Goal: Task Accomplishment & Management: Complete application form

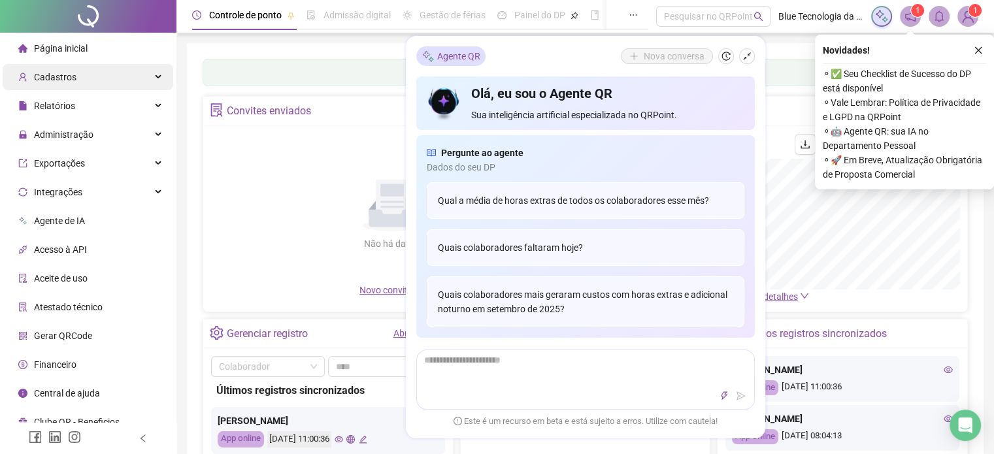
click at [86, 80] on div "Cadastros" at bounding box center [88, 77] width 171 height 26
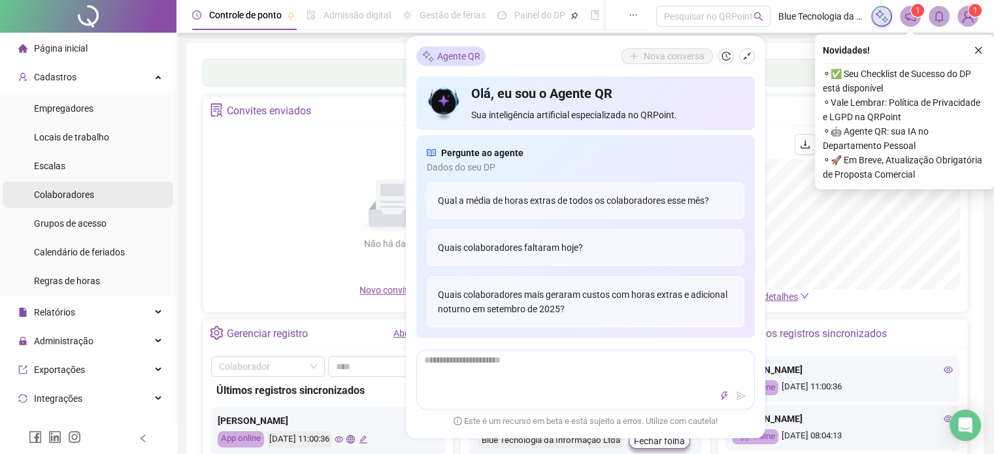
click at [71, 201] on div "Colaboradores" at bounding box center [64, 195] width 60 height 26
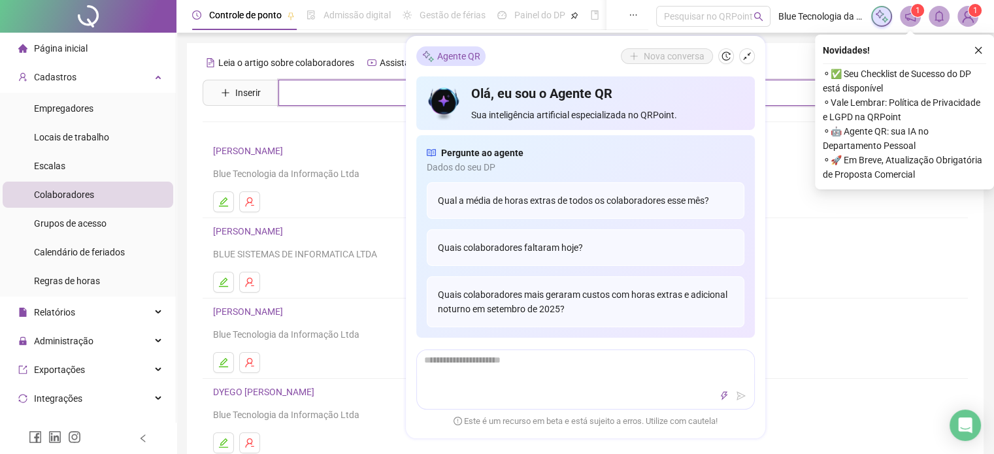
click at [352, 93] on input "text" at bounding box center [594, 93] width 633 height 26
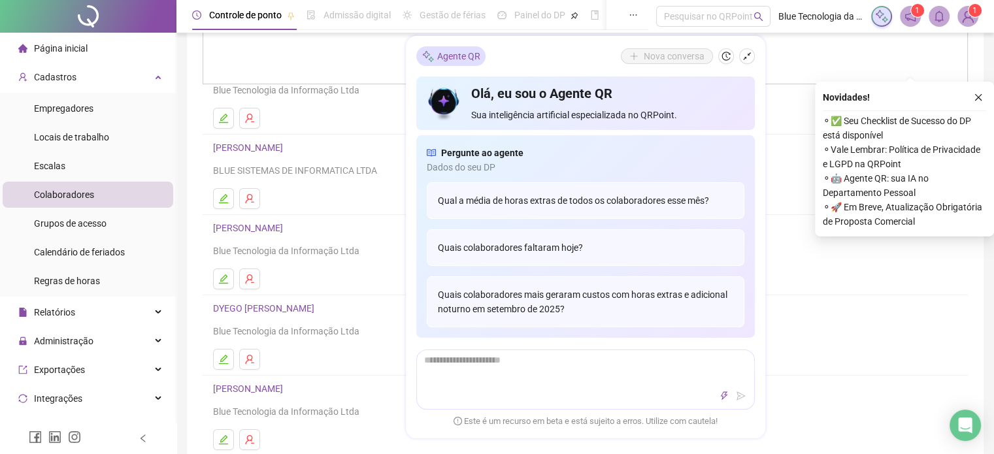
scroll to position [131, 0]
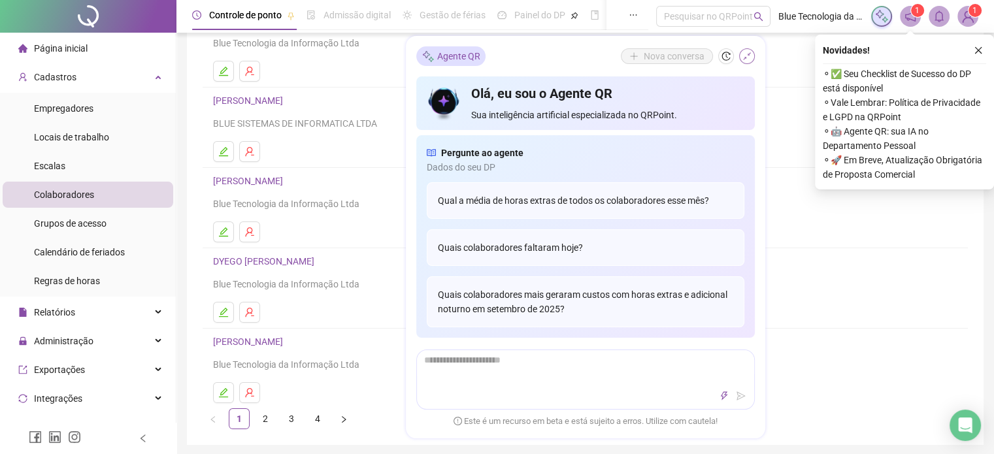
click at [741, 57] on button "button" at bounding box center [747, 56] width 16 height 16
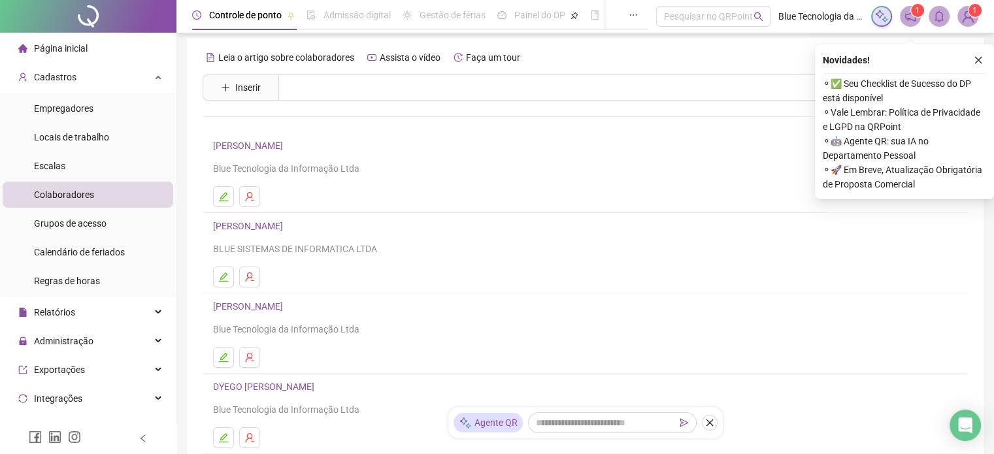
scroll to position [0, 0]
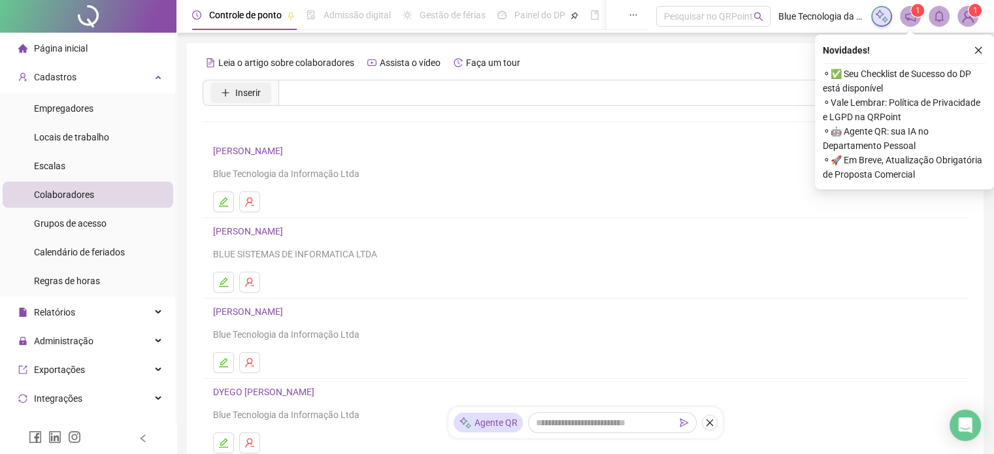
click at [250, 92] on span "Inserir" at bounding box center [247, 93] width 25 height 14
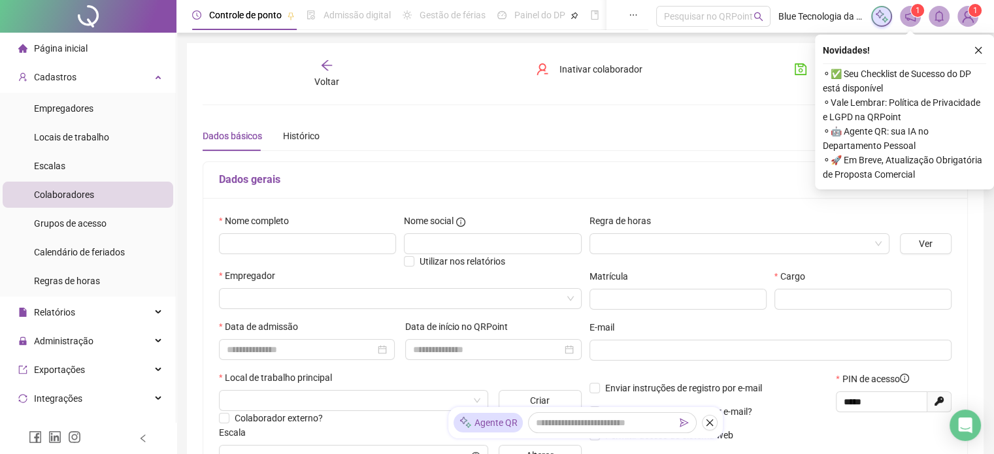
type input "*****"
click at [273, 241] on input "text" at bounding box center [307, 243] width 177 height 21
type input "**********"
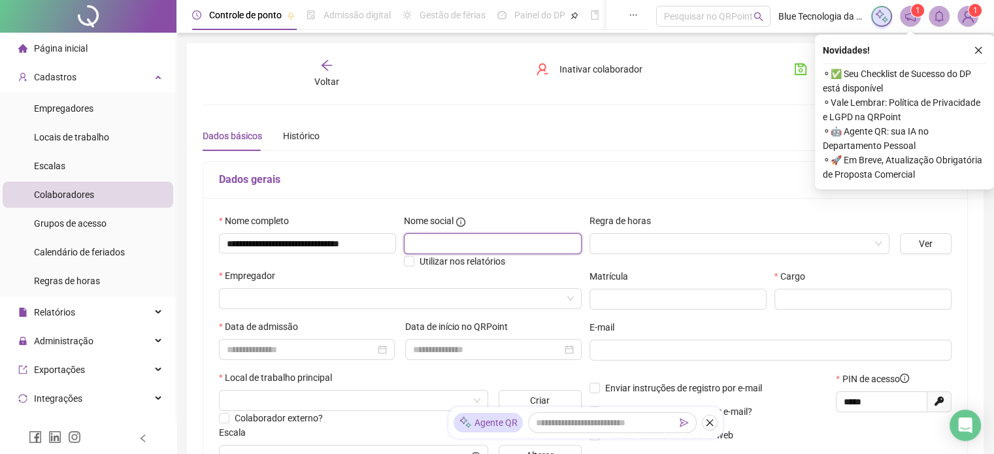
click at [487, 238] on input "text" at bounding box center [492, 243] width 177 height 21
type input "**********"
click at [793, 246] on input "search" at bounding box center [733, 244] width 273 height 20
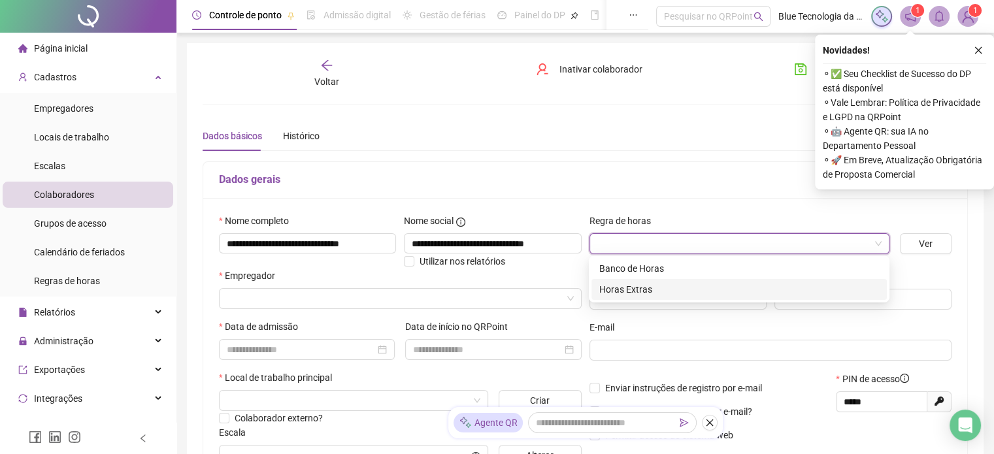
click at [627, 294] on div "Horas Extras" at bounding box center [739, 289] width 280 height 14
click at [245, 298] on input "search" at bounding box center [394, 299] width 335 height 20
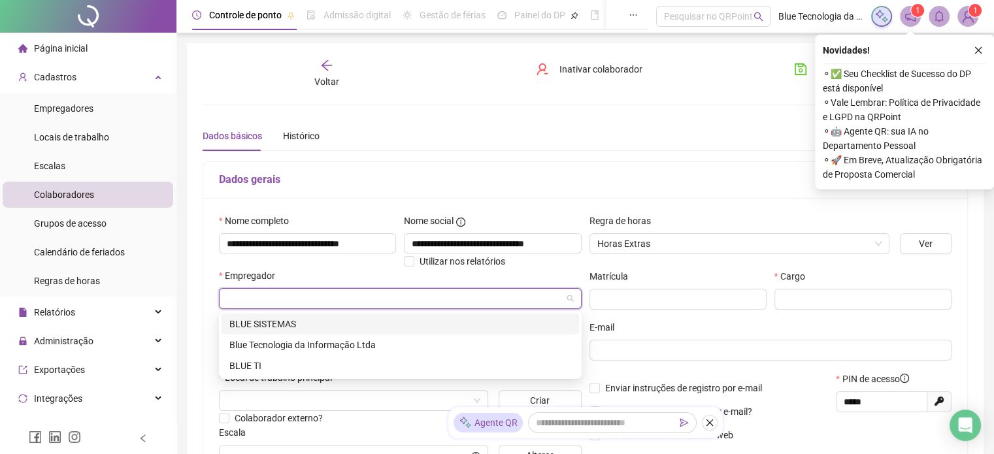
click at [275, 324] on div "BLUE SISTEMAS" at bounding box center [400, 324] width 342 height 14
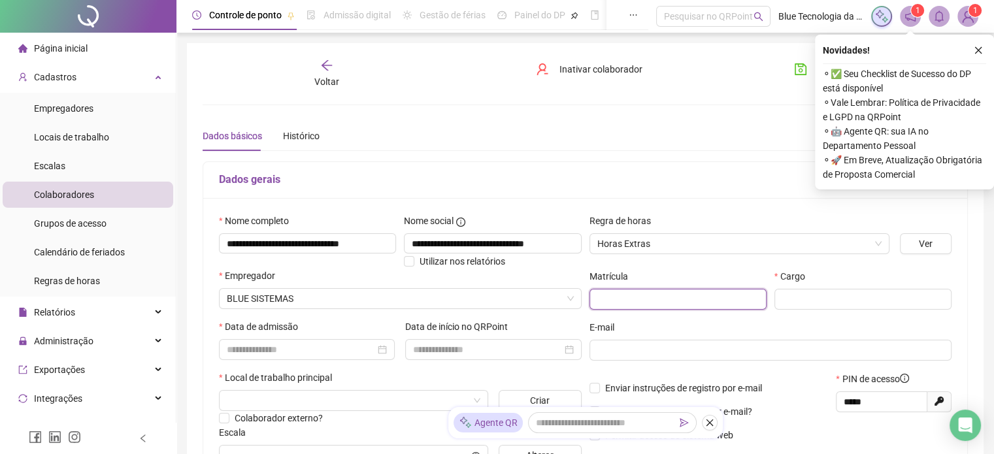
click at [639, 299] on input "text" at bounding box center [678, 299] width 177 height 21
type input "******"
click at [803, 300] on input "text" at bounding box center [863, 299] width 177 height 21
type input "******"
click at [298, 343] on input at bounding box center [301, 350] width 148 height 14
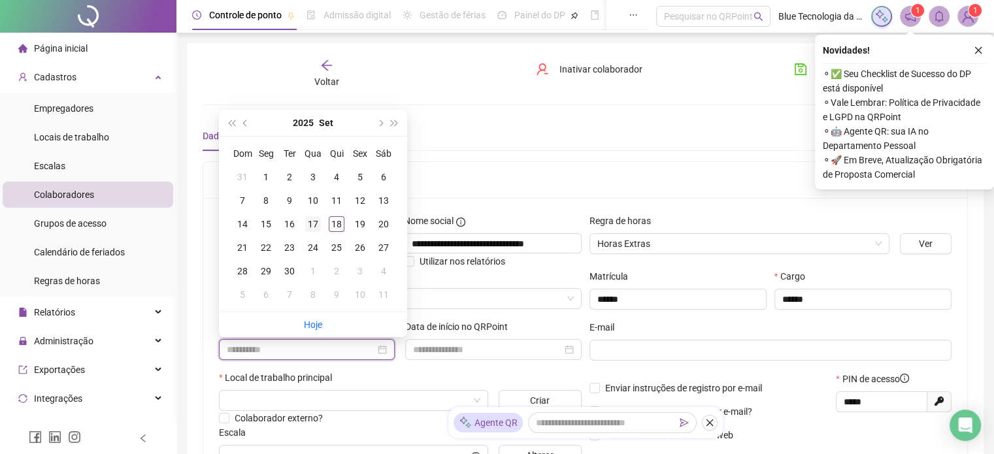
type input "**********"
click at [312, 219] on div "17" at bounding box center [313, 224] width 16 height 16
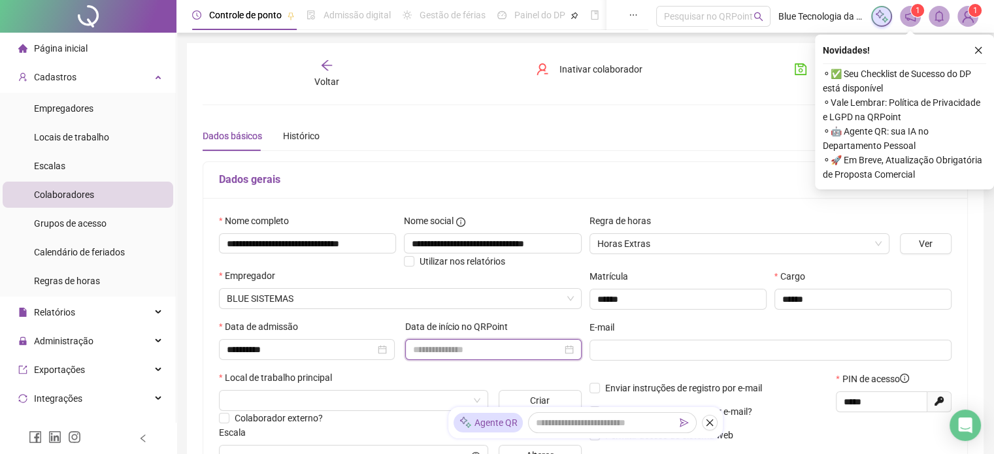
click at [469, 350] on input at bounding box center [487, 350] width 148 height 14
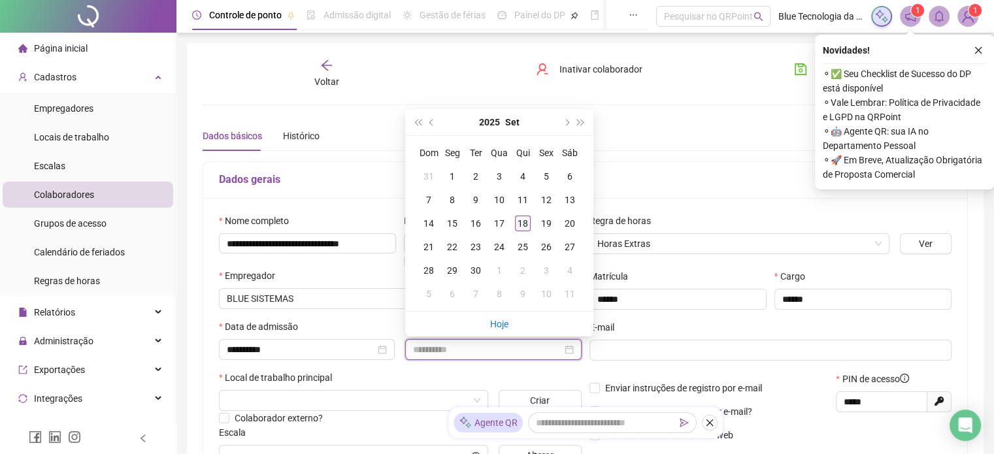
type input "**********"
drag, startPoint x: 524, startPoint y: 222, endPoint x: 522, endPoint y: 229, distance: 8.0
click at [524, 222] on div "18" at bounding box center [523, 224] width 16 height 16
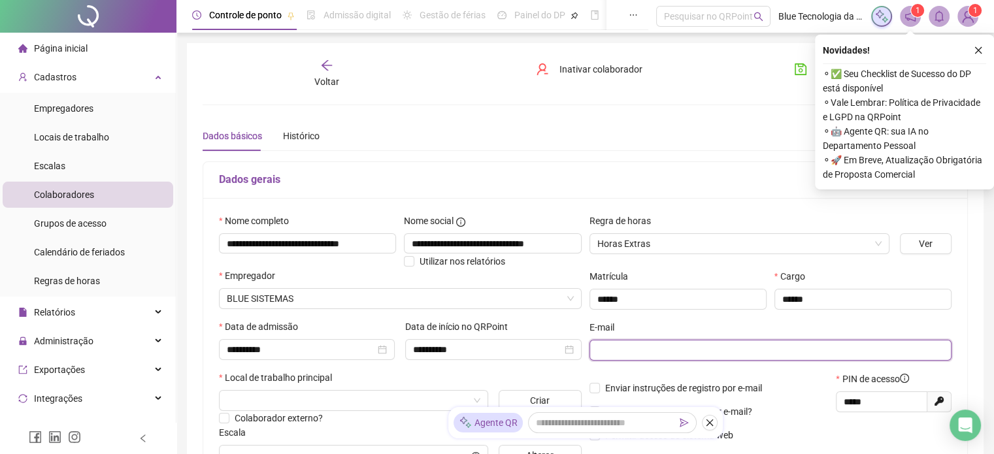
click at [629, 349] on input "text" at bounding box center [769, 350] width 344 height 14
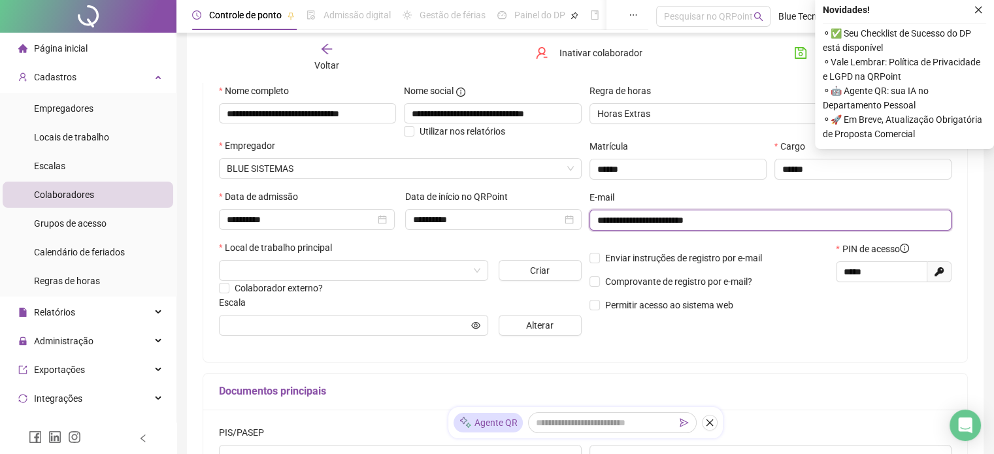
scroll to position [131, 0]
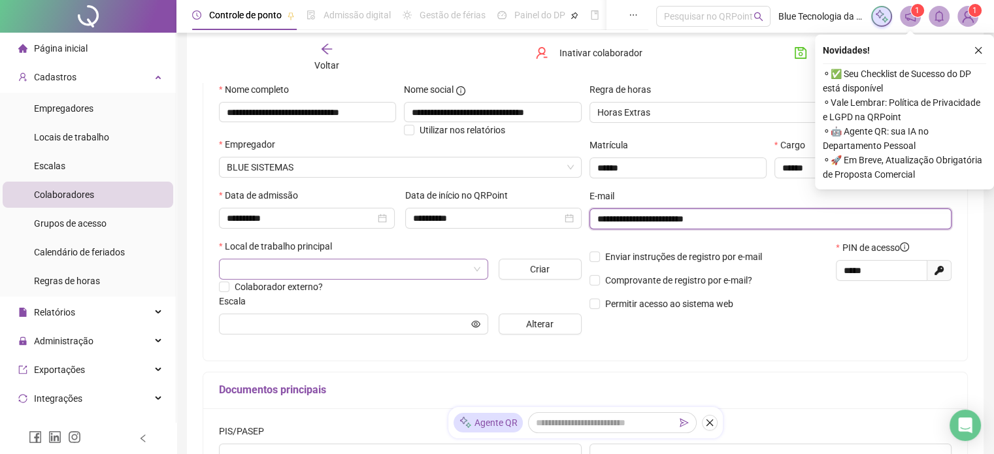
click at [482, 273] on div at bounding box center [353, 269] width 269 height 21
type input "**********"
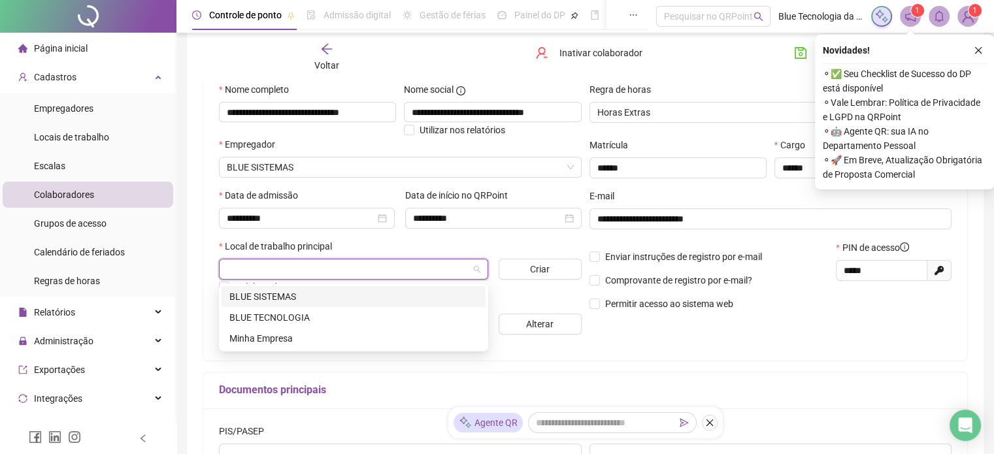
click at [289, 297] on div "BLUE SISTEMAS" at bounding box center [353, 297] width 248 height 14
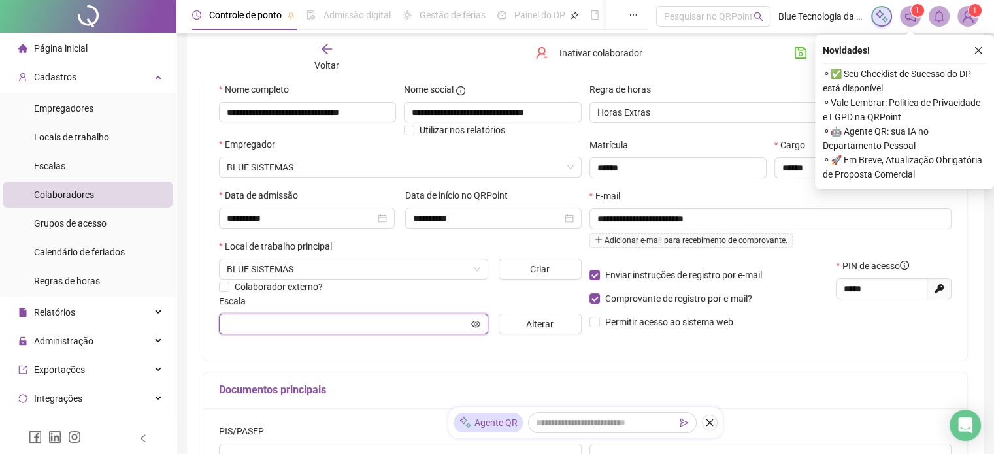
click at [284, 324] on input "text" at bounding box center [348, 324] width 242 height 14
click at [476, 324] on icon "eye" at bounding box center [475, 324] width 9 height 7
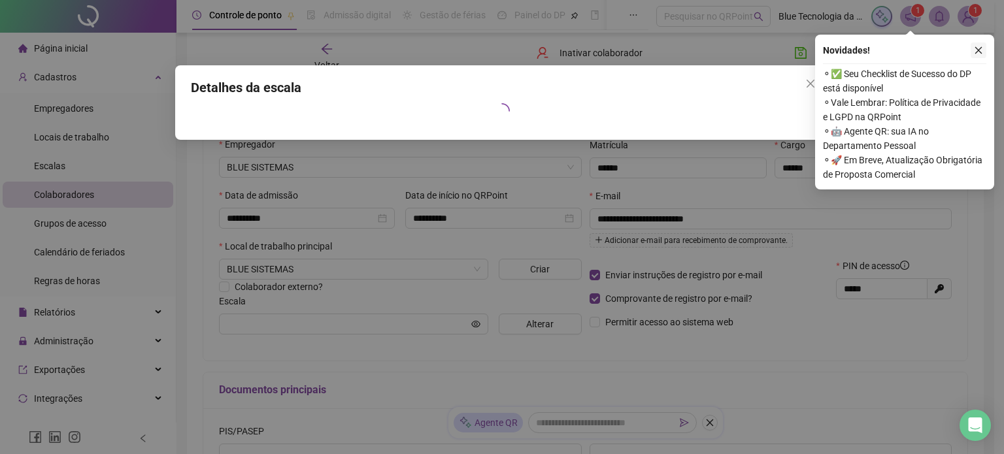
click at [979, 52] on icon "close" at bounding box center [978, 50] width 9 height 9
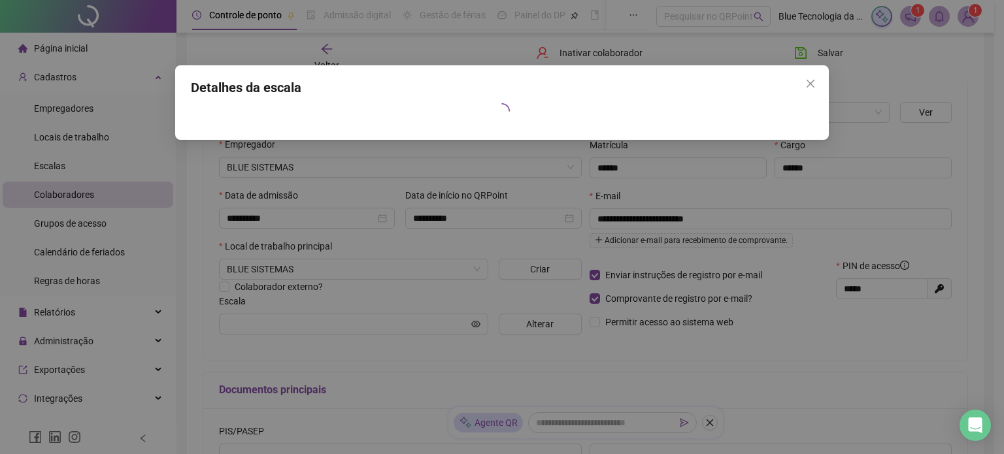
drag, startPoint x: 811, startPoint y: 82, endPoint x: 773, endPoint y: 112, distance: 48.4
click at [811, 82] on icon "close" at bounding box center [810, 83] width 10 height 10
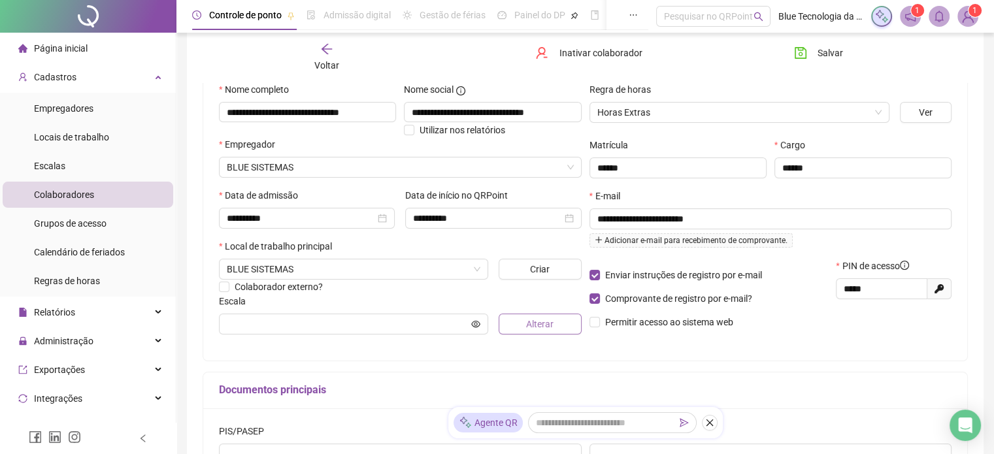
click at [542, 326] on span "Alterar" at bounding box center [539, 324] width 27 height 14
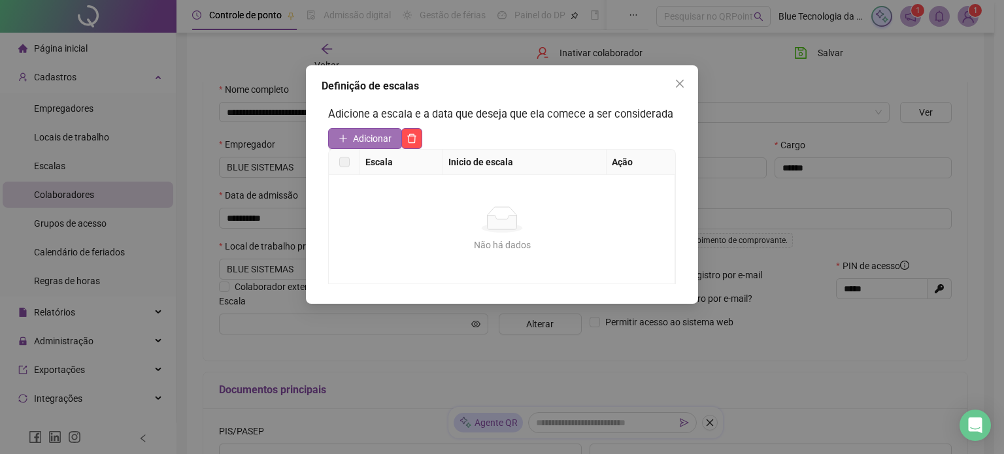
click at [369, 137] on span "Adicionar" at bounding box center [372, 138] width 39 height 14
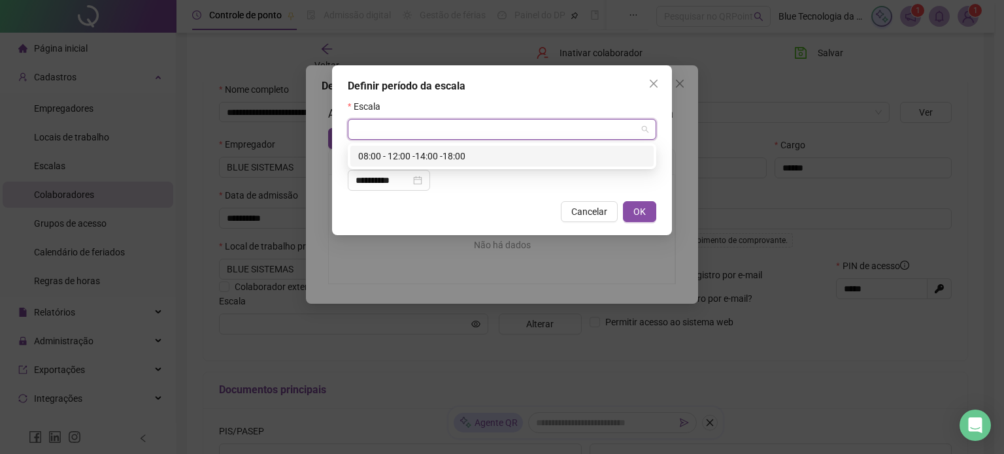
click at [497, 127] on input "search" at bounding box center [496, 130] width 281 height 20
click at [464, 154] on div "08:00 - 12:00 -14:00 -18:00" at bounding box center [502, 156] width 288 height 14
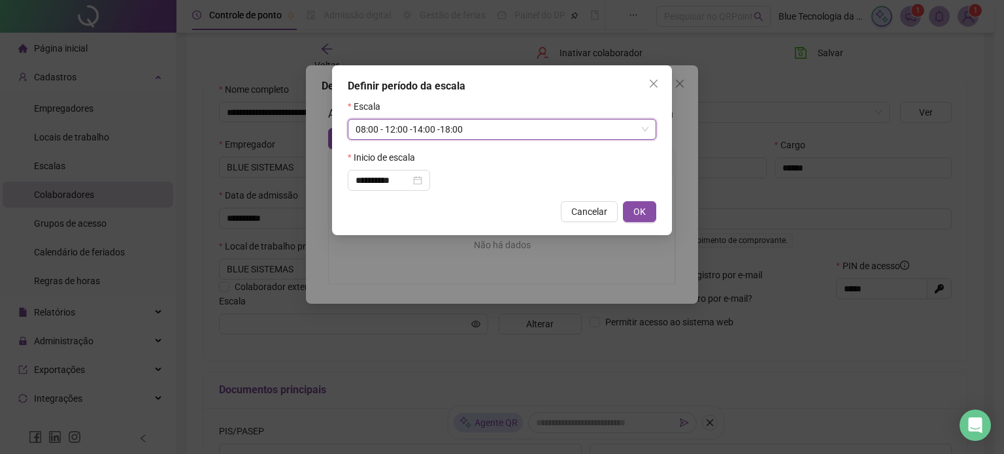
click at [644, 211] on span "OK" at bounding box center [639, 212] width 12 height 14
type input "**********"
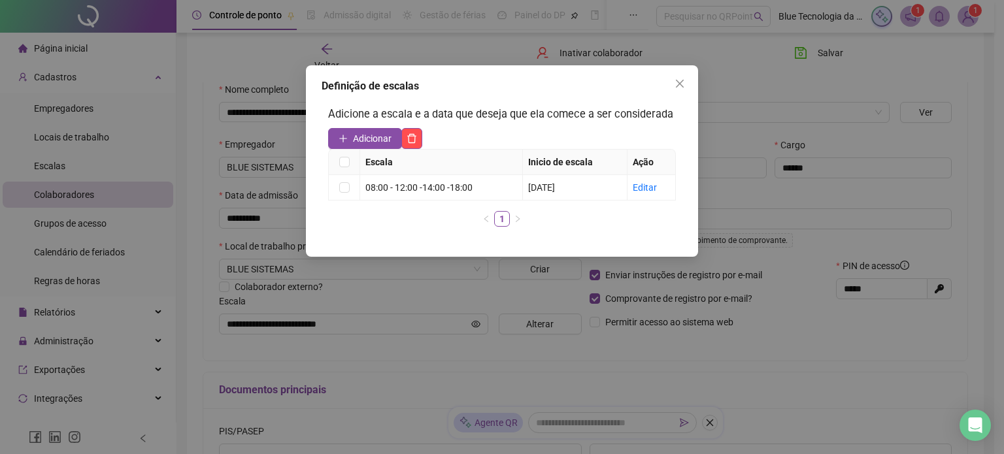
drag, startPoint x: 679, startPoint y: 83, endPoint x: 679, endPoint y: 91, distance: 7.8
click at [679, 83] on icon "close" at bounding box center [680, 84] width 8 height 8
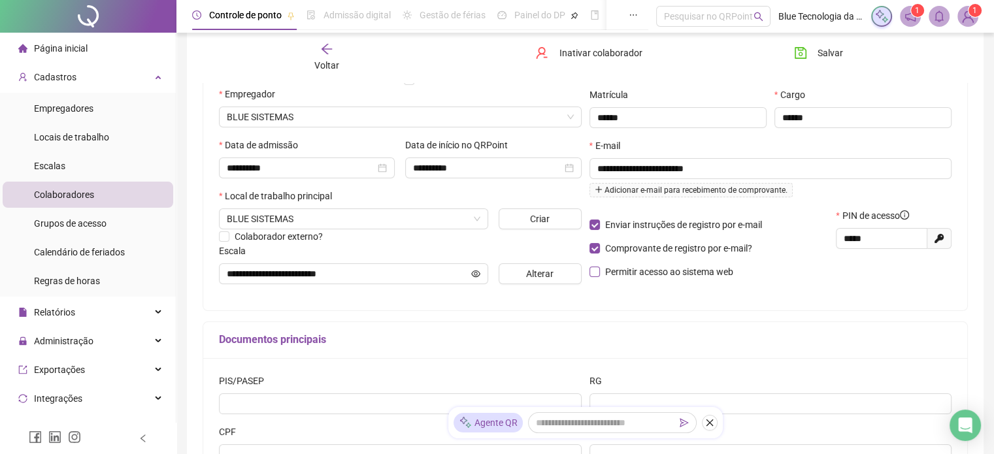
scroll to position [322, 0]
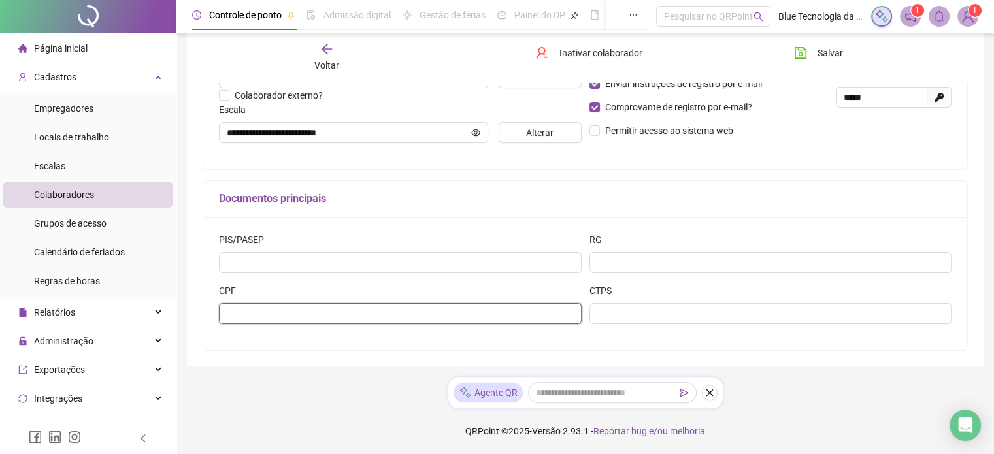
click at [254, 314] on input "text" at bounding box center [400, 313] width 363 height 21
type input "**********"
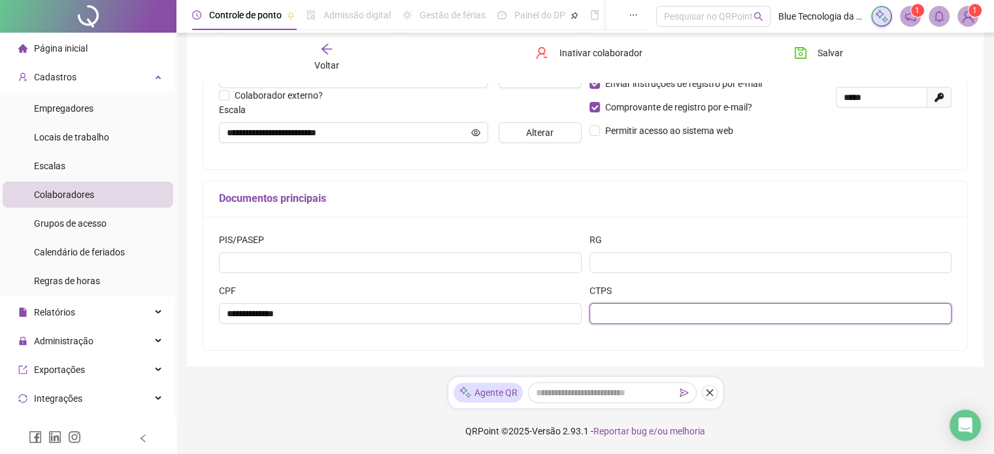
click at [607, 315] on input "text" at bounding box center [771, 313] width 363 height 21
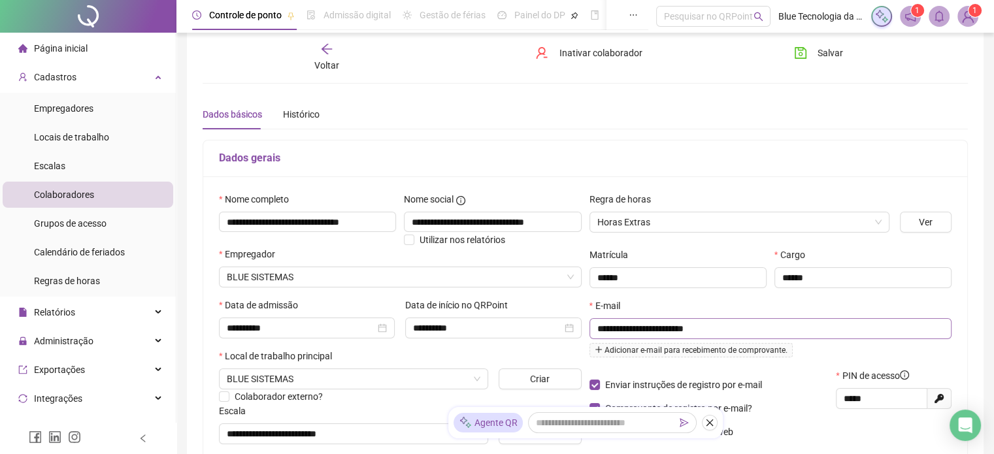
scroll to position [0, 0]
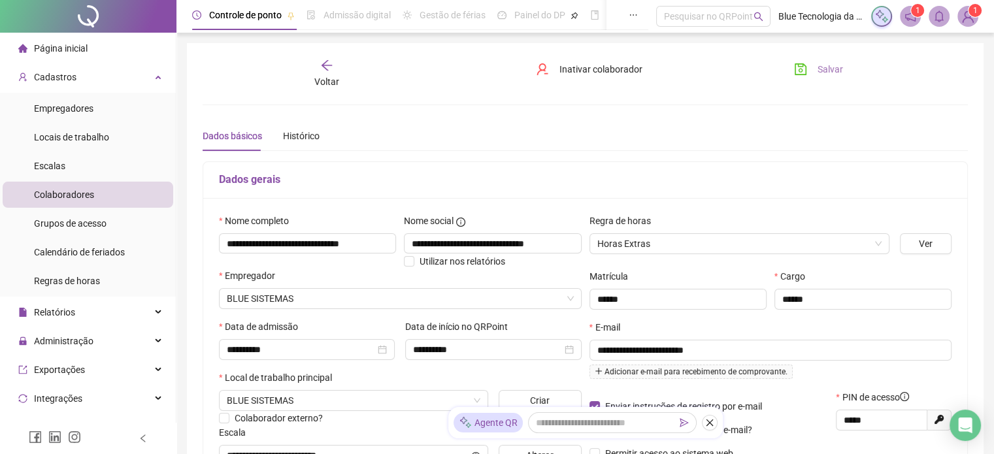
type input "*******"
click at [816, 71] on button "Salvar" at bounding box center [818, 69] width 69 height 21
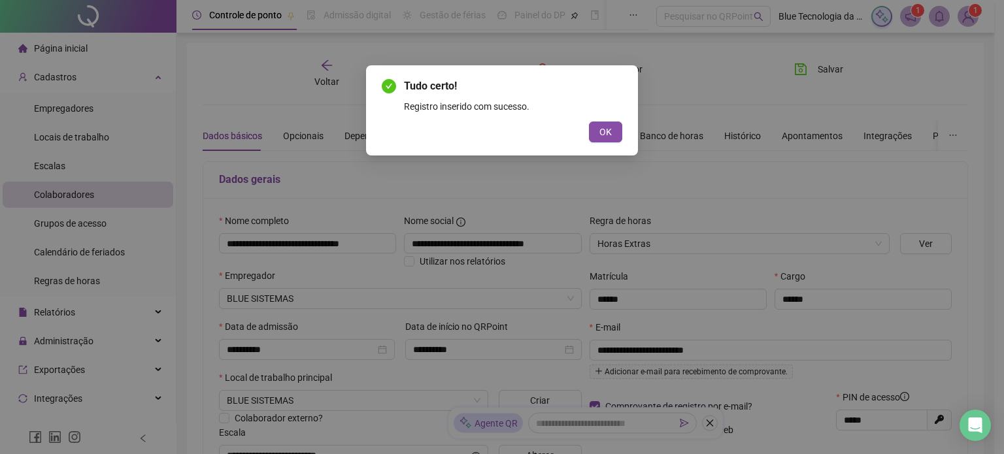
drag, startPoint x: 609, startPoint y: 127, endPoint x: 601, endPoint y: 175, distance: 48.4
click at [609, 129] on span "OK" at bounding box center [605, 132] width 12 height 14
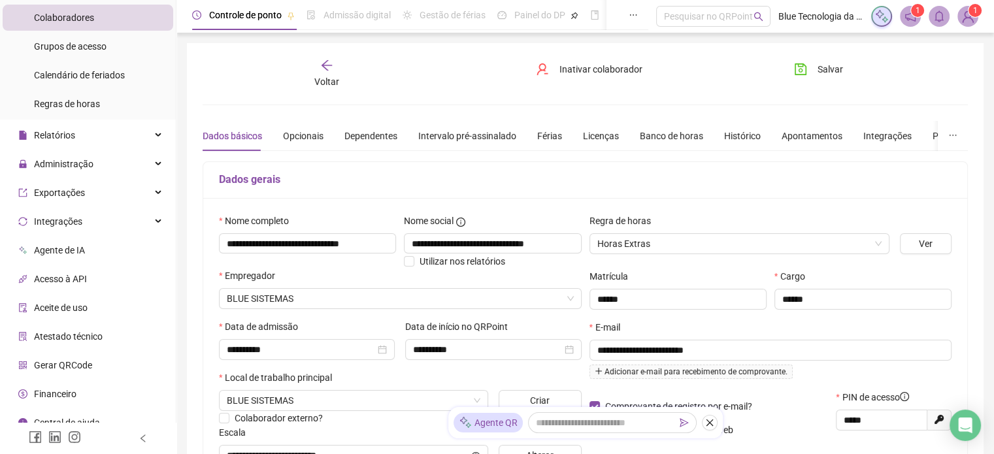
scroll to position [190, 0]
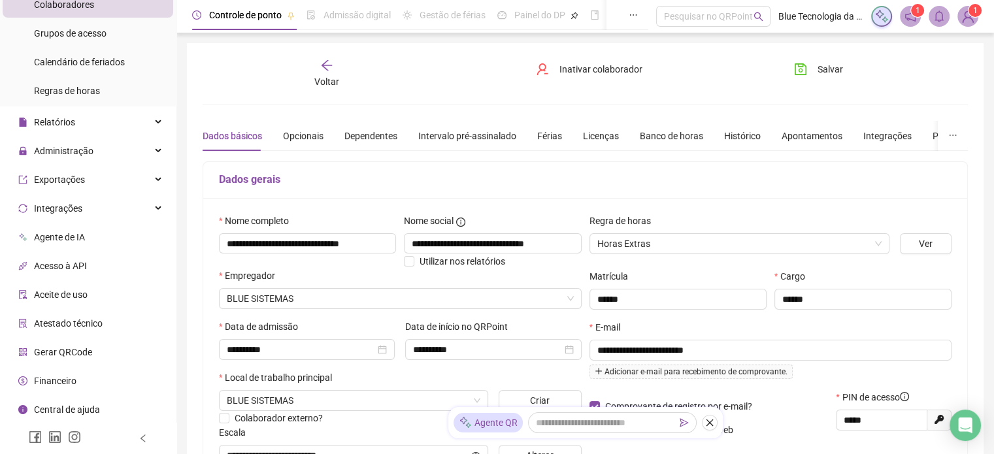
click at [65, 350] on span "Gerar QRCode" at bounding box center [63, 352] width 58 height 10
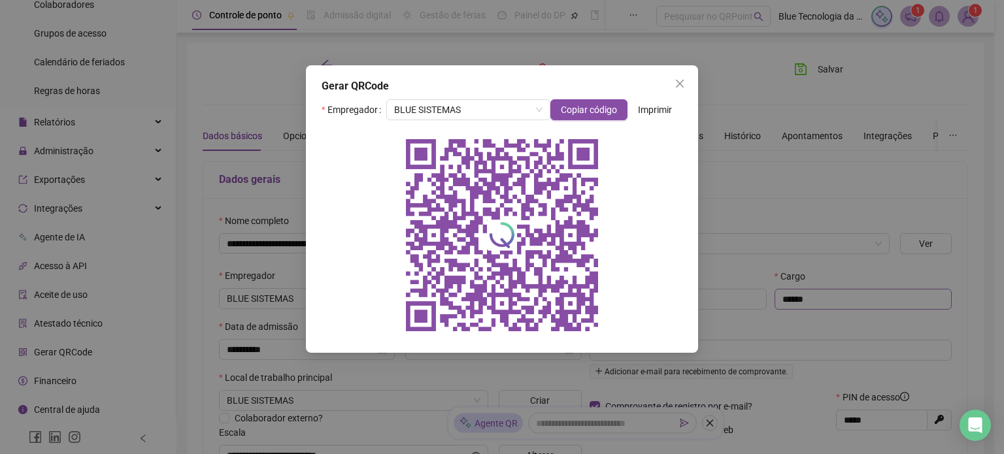
drag, startPoint x: 679, startPoint y: 81, endPoint x: 923, endPoint y: 288, distance: 320.0
click at [687, 90] on button "Close" at bounding box center [679, 83] width 21 height 21
